Goal: Task Accomplishment & Management: Use online tool/utility

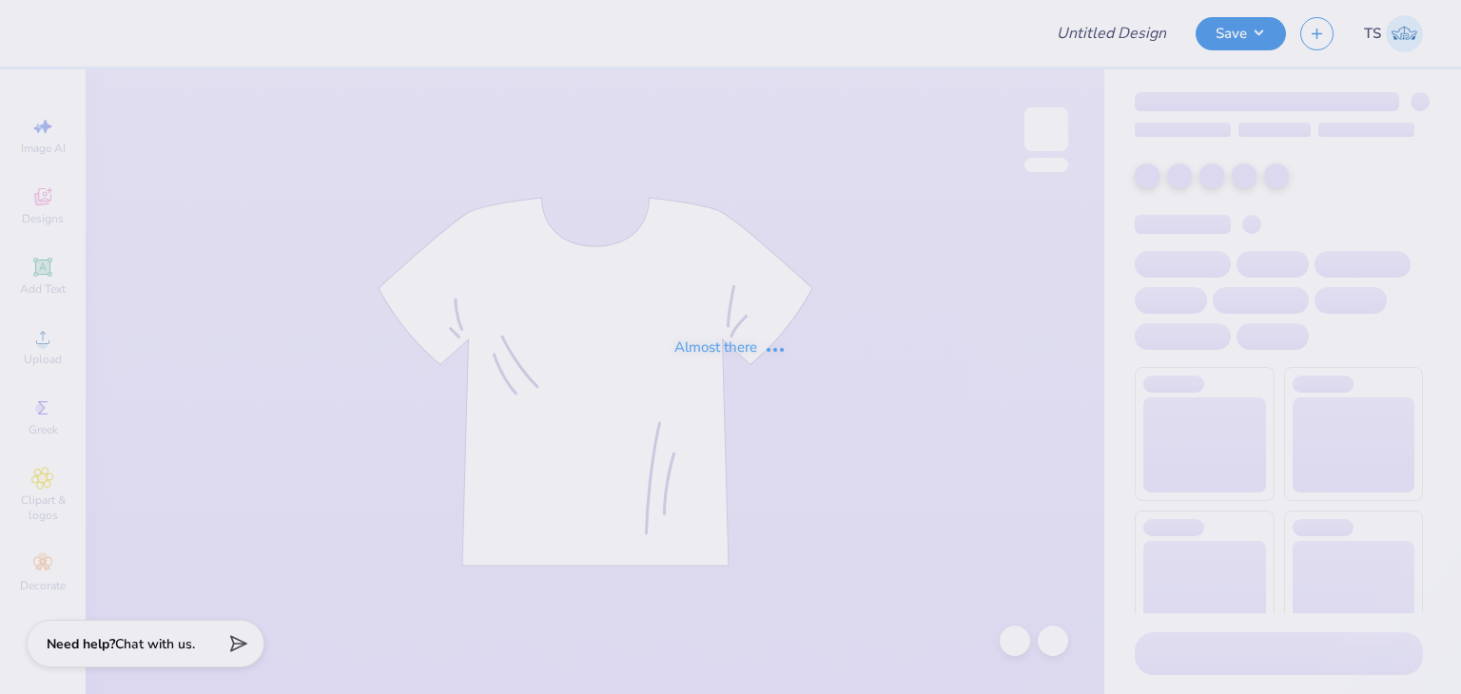
type input "Test Proof Mismatch"
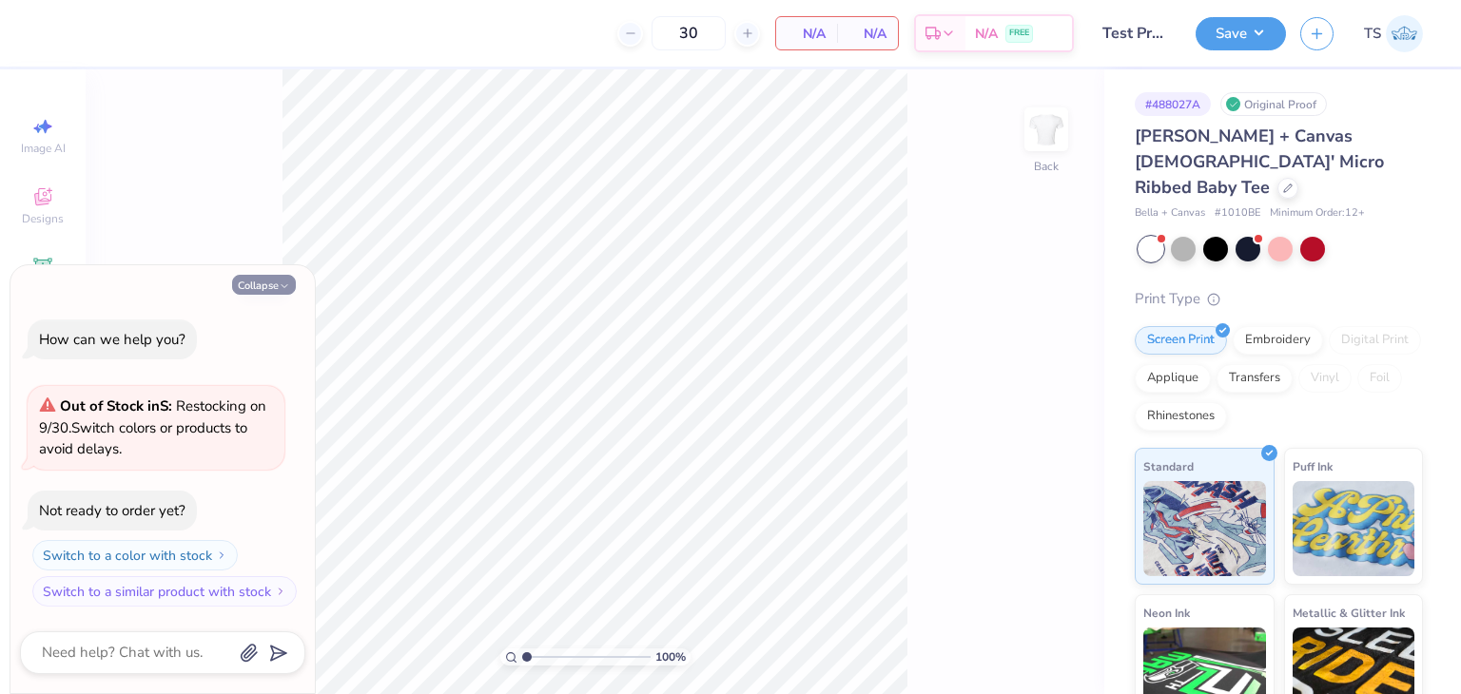
click at [266, 283] on button "Collapse" at bounding box center [264, 285] width 64 height 20
type textarea "x"
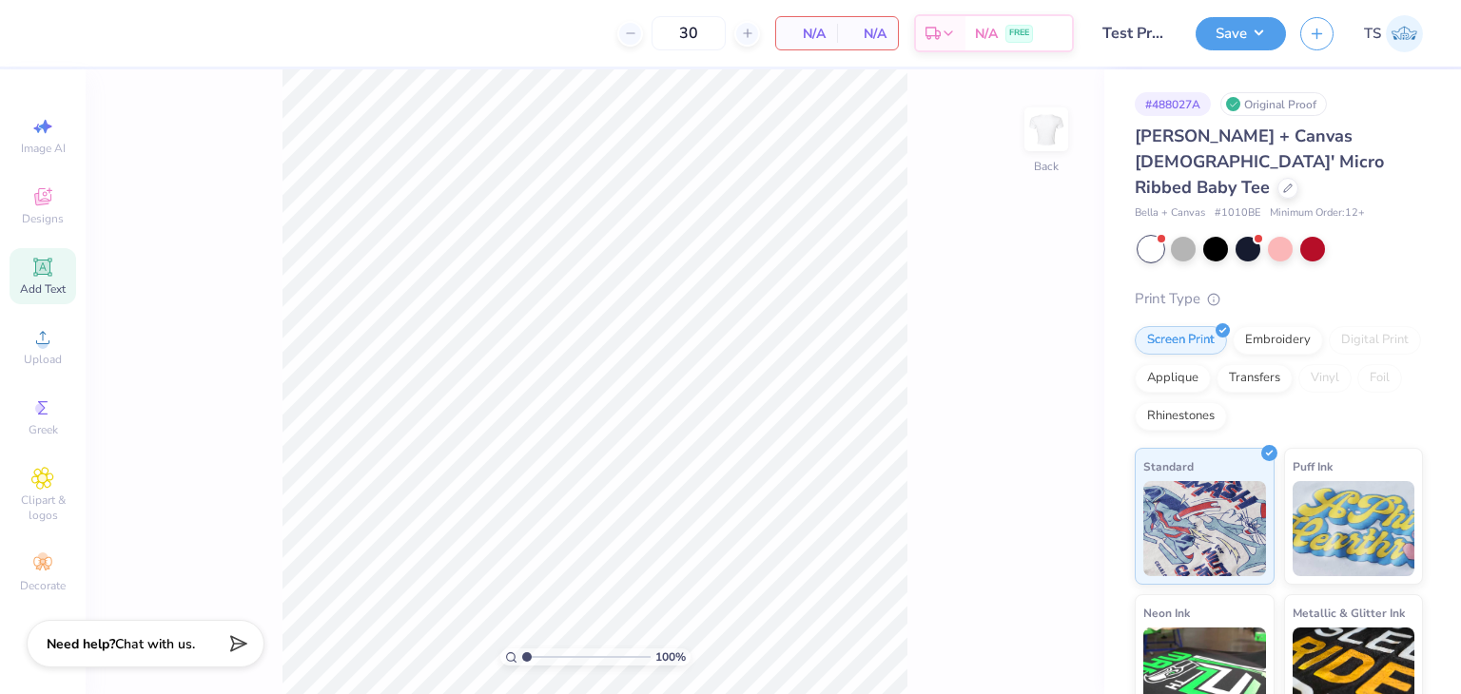
click at [38, 279] on div "Add Text" at bounding box center [43, 276] width 67 height 56
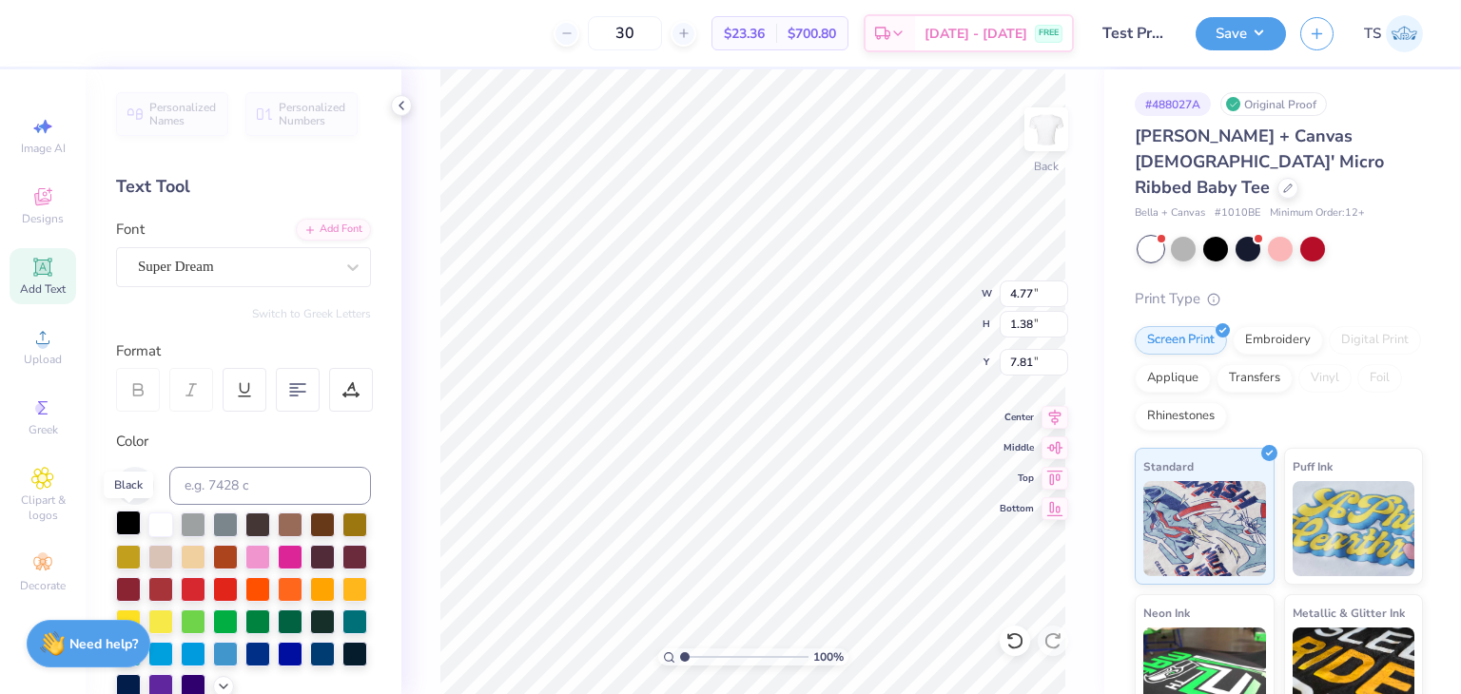
click at [129, 522] on div at bounding box center [128, 523] width 25 height 25
type input "13.33"
click at [238, 623] on div at bounding box center [225, 620] width 25 height 25
click at [397, 107] on icon at bounding box center [401, 105] width 15 height 15
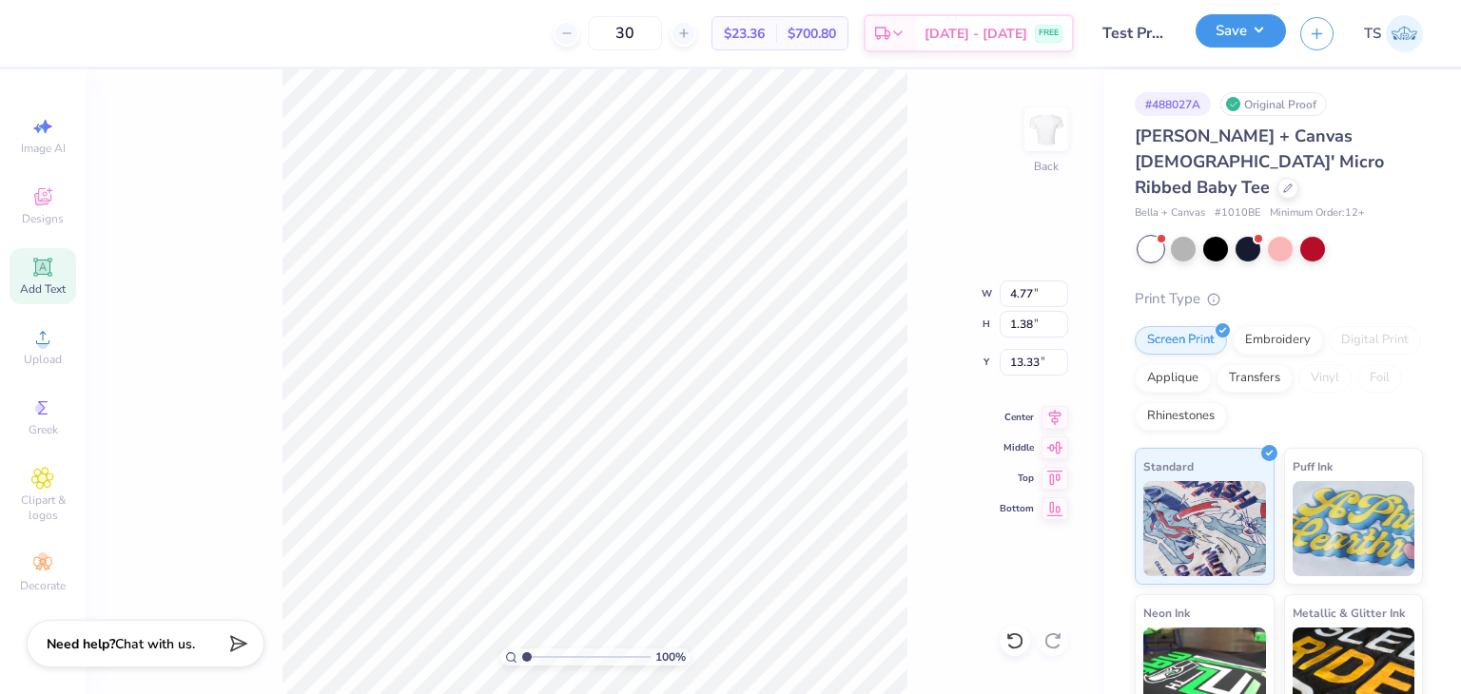
click at [1225, 34] on button "Save" at bounding box center [1241, 30] width 90 height 33
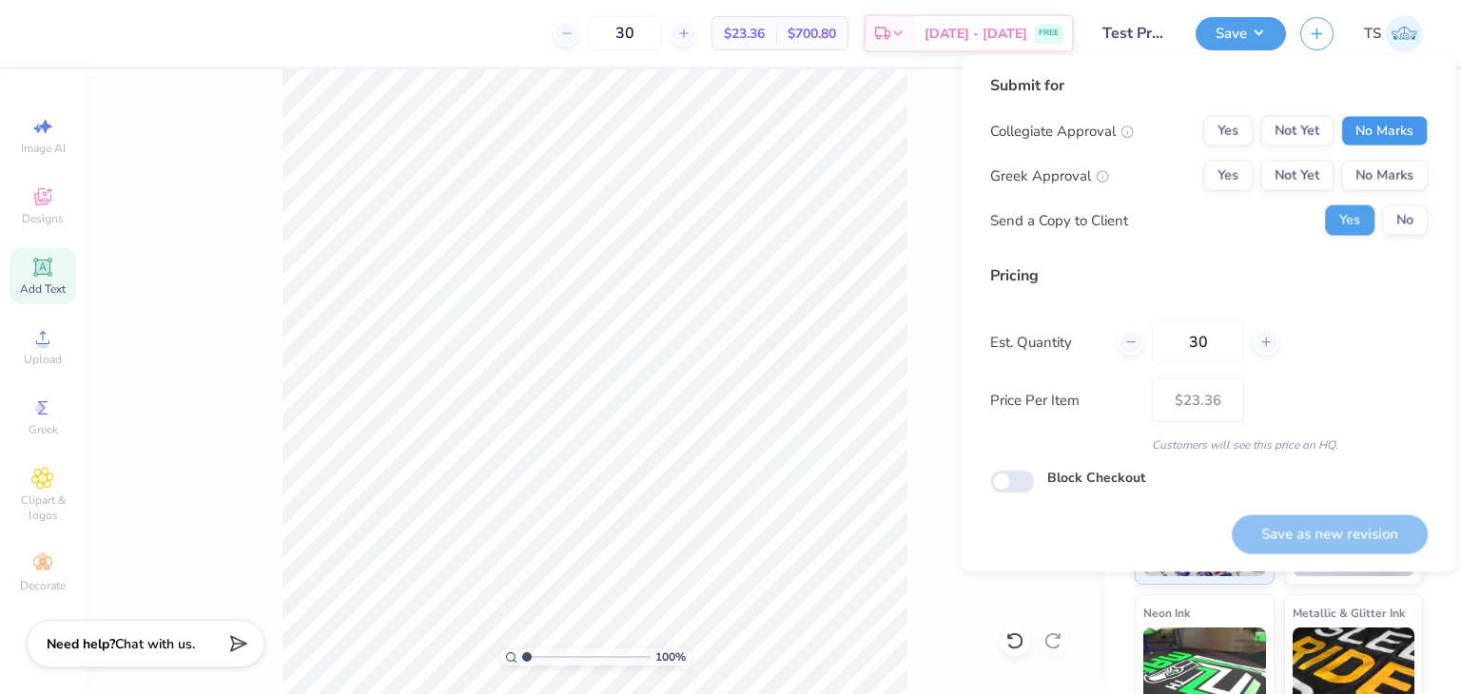
click at [1390, 133] on button "No Marks" at bounding box center [1384, 131] width 87 height 30
drag, startPoint x: 1401, startPoint y: 176, endPoint x: 1440, endPoint y: 231, distance: 67.6
click at [1400, 176] on button "No Marks" at bounding box center [1384, 176] width 87 height 30
click at [1394, 530] on button "Save as new revision" at bounding box center [1330, 534] width 196 height 39
type input "– –"
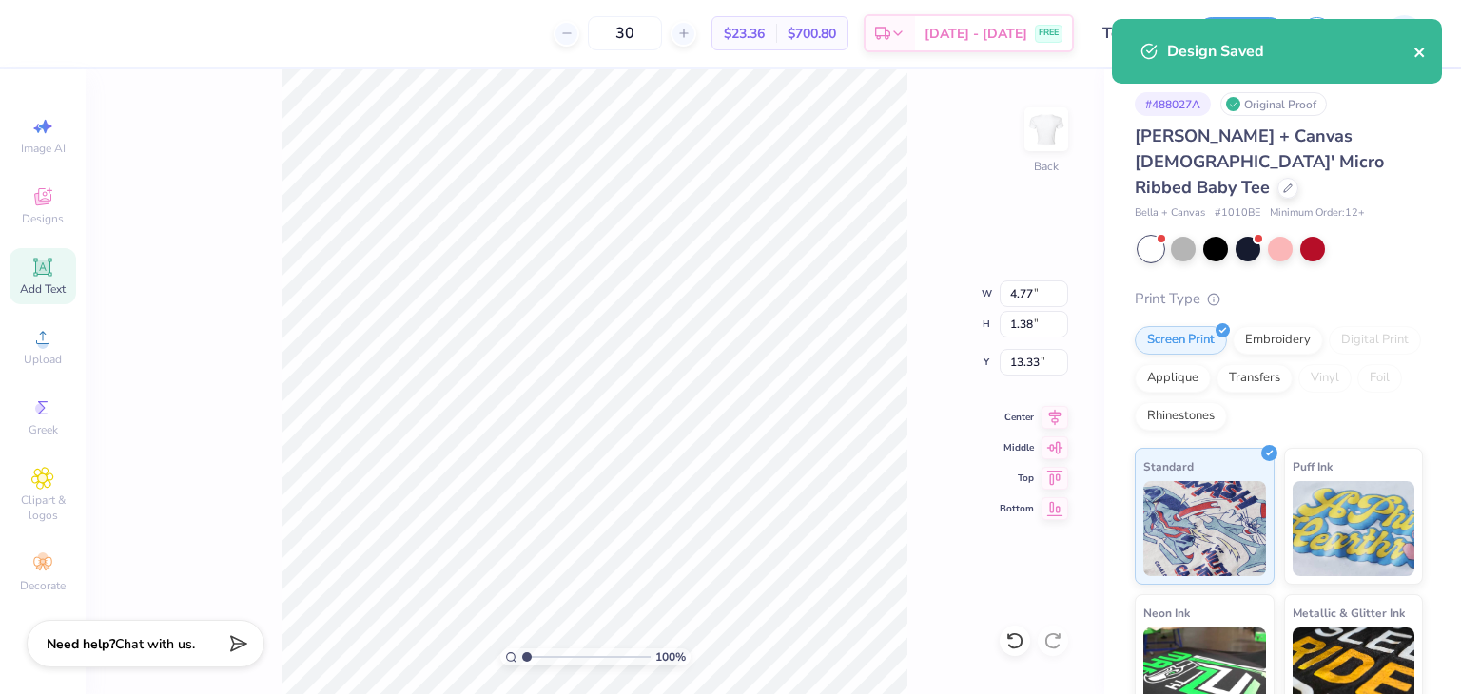
click at [1419, 57] on icon "close" at bounding box center [1420, 52] width 13 height 15
